Goal: Information Seeking & Learning: Learn about a topic

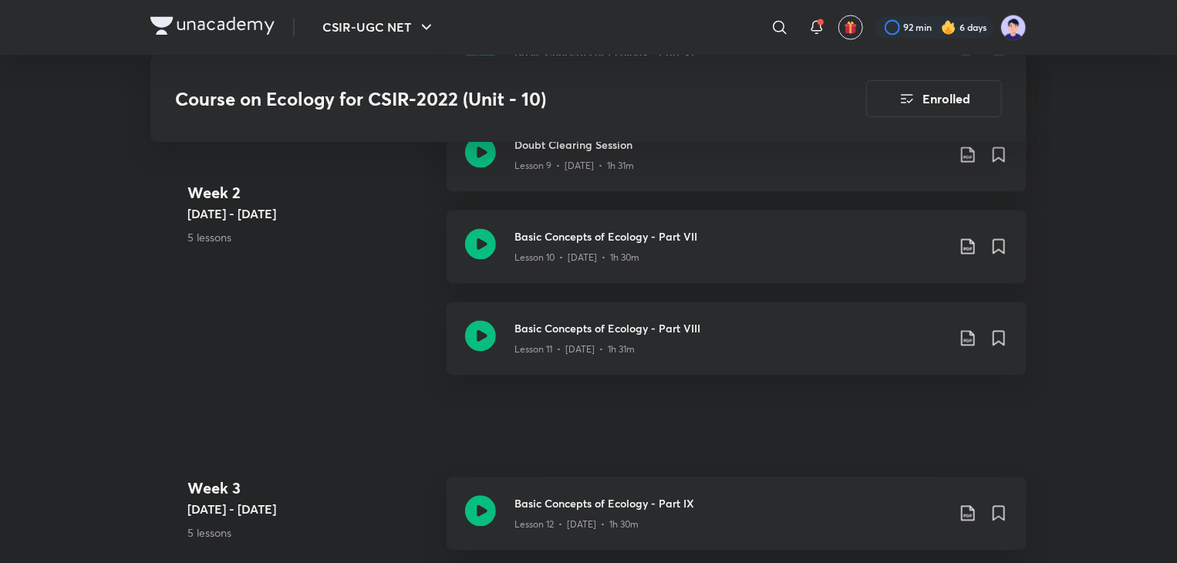
scroll to position [1460, 0]
click at [565, 334] on h3 "Basic Concepts of Ecology - Part VIII" at bounding box center [731, 328] width 432 height 16
click at [566, 329] on h3 "Basic Concepts of Ecology - Part VIII" at bounding box center [731, 328] width 432 height 16
